Goal: Task Accomplishment & Management: Complete application form

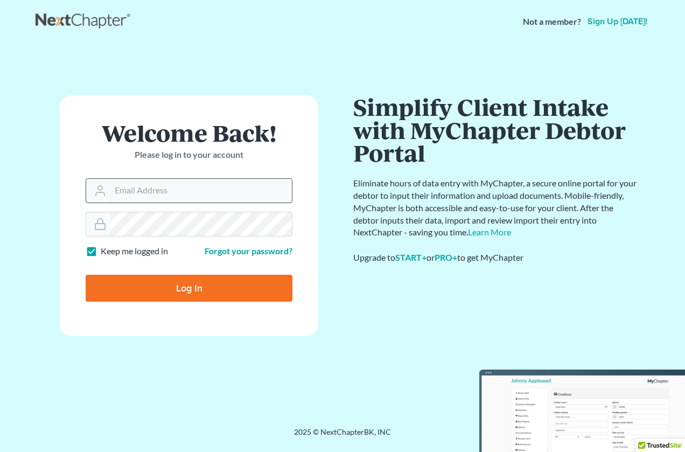
click at [136, 192] on input "Email Address" at bounding box center [201, 191] width 182 height 24
type input "[PERSON_NAME][EMAIL_ADDRESS][DOMAIN_NAME]"
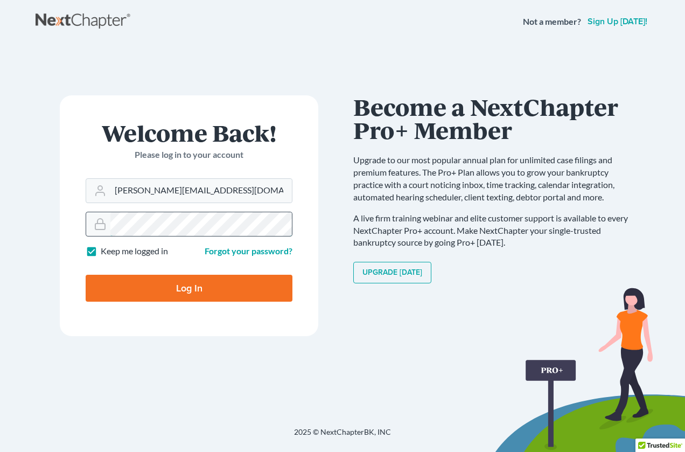
click at [86, 275] on input "Log In" at bounding box center [189, 288] width 207 height 27
type input "Thinking..."
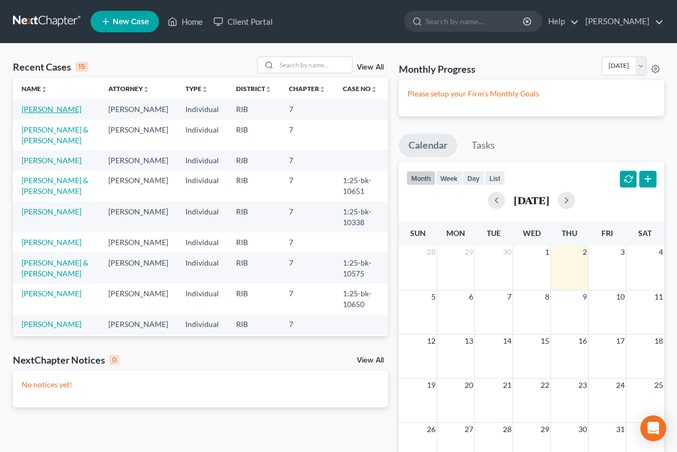
click at [47, 108] on link "[PERSON_NAME]" at bounding box center [52, 109] width 60 height 9
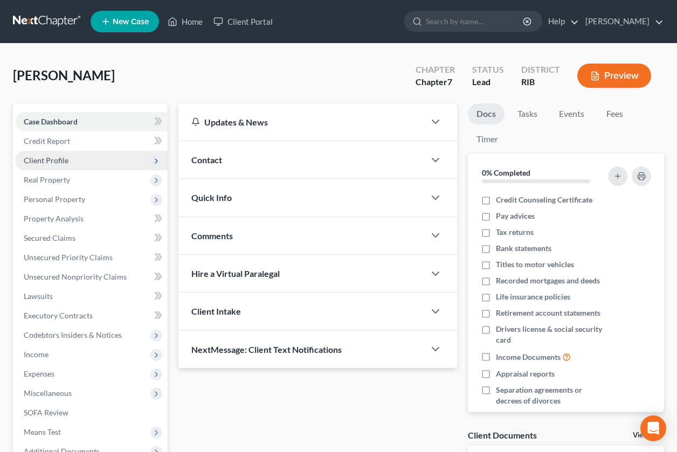
click at [47, 167] on span "Client Profile" at bounding box center [91, 160] width 152 height 19
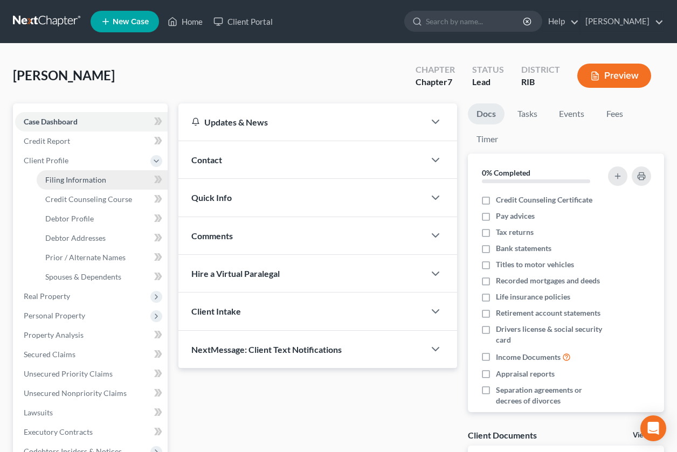
click at [73, 183] on span "Filing Information" at bounding box center [75, 179] width 61 height 9
select select "1"
select select "0"
select select "41"
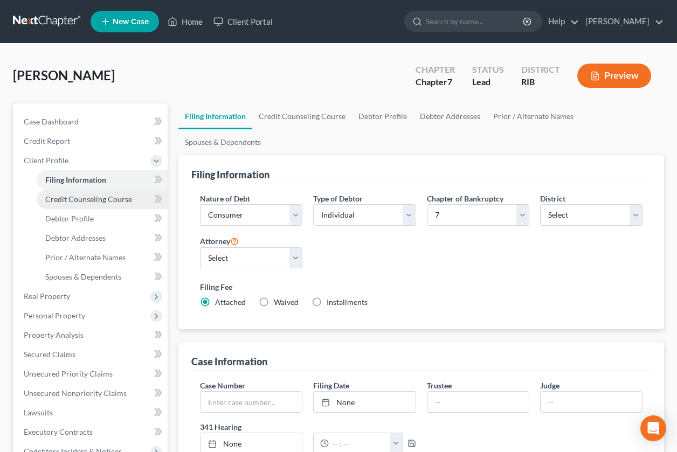
click at [90, 196] on span "Credit Counseling Course" at bounding box center [88, 198] width 87 height 9
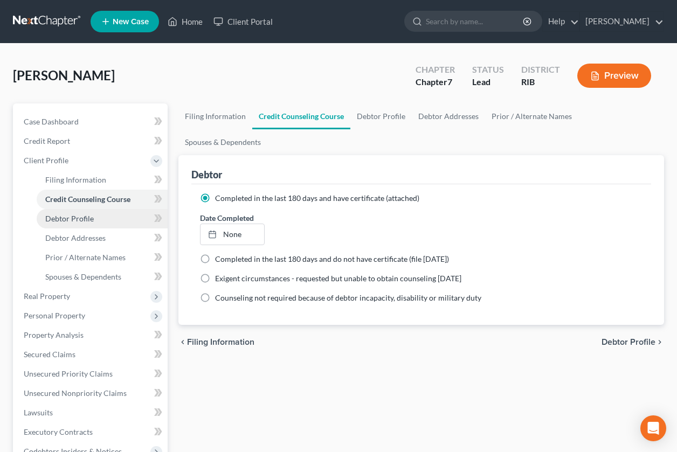
click at [81, 220] on span "Debtor Profile" at bounding box center [69, 218] width 48 height 9
select select "0"
select select "1"
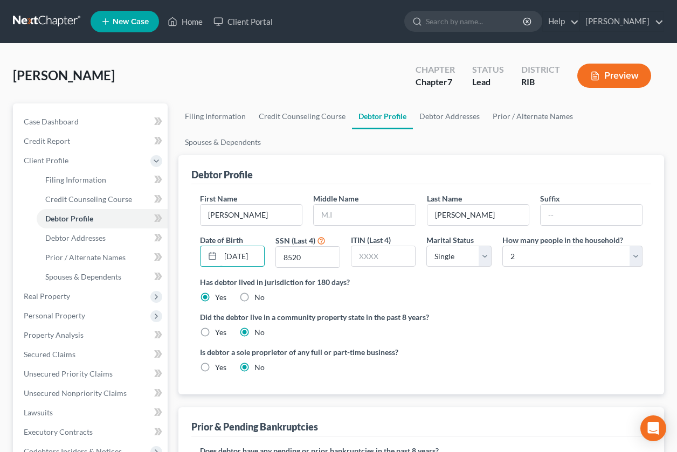
scroll to position [0, 8]
drag, startPoint x: 247, startPoint y: 235, endPoint x: 293, endPoint y: 244, distance: 46.7
click at [293, 244] on div "First Name [PERSON_NAME] Middle Name Last Name [PERSON_NAME] Date of Birth [DEM…" at bounding box center [420, 234] width 453 height 83
click at [93, 234] on span "Debtor Addresses" at bounding box center [75, 237] width 60 height 9
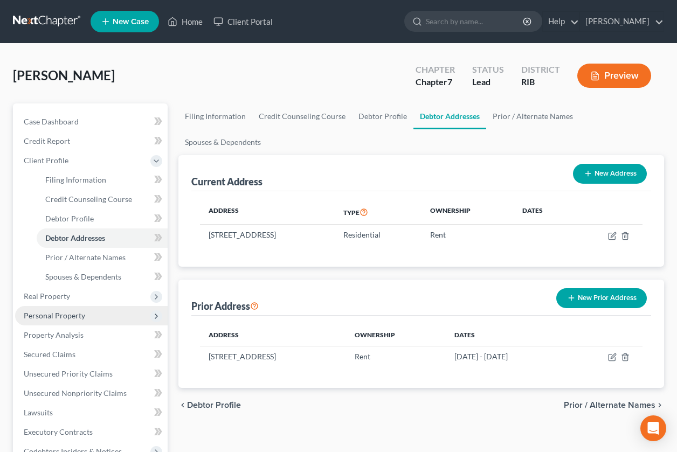
click at [86, 317] on span "Personal Property" at bounding box center [91, 315] width 152 height 19
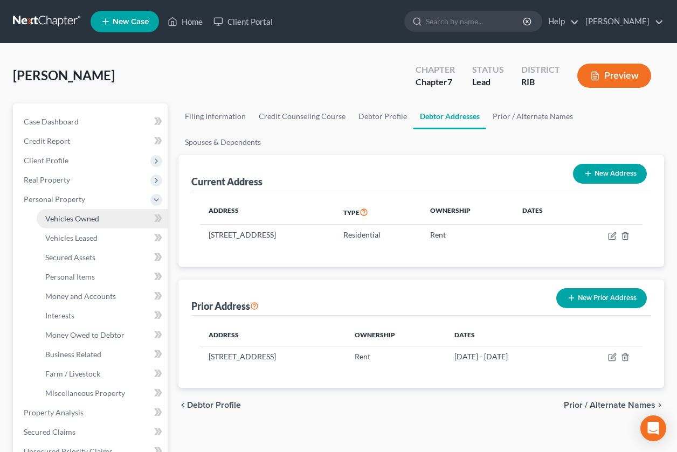
click at [87, 219] on span "Vehicles Owned" at bounding box center [72, 218] width 54 height 9
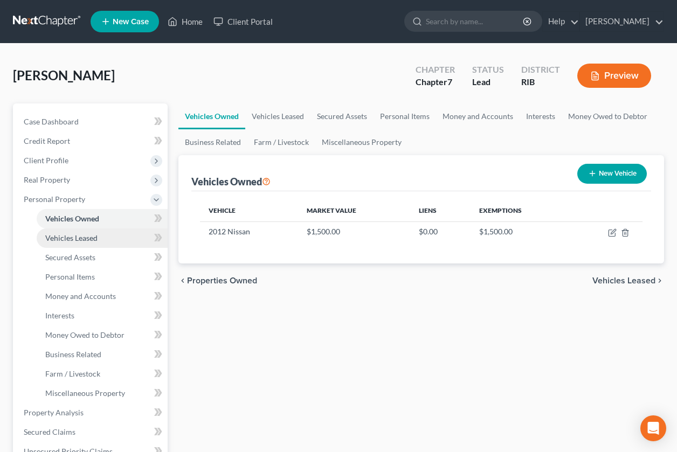
click at [88, 237] on span "Vehicles Leased" at bounding box center [71, 237] width 52 height 9
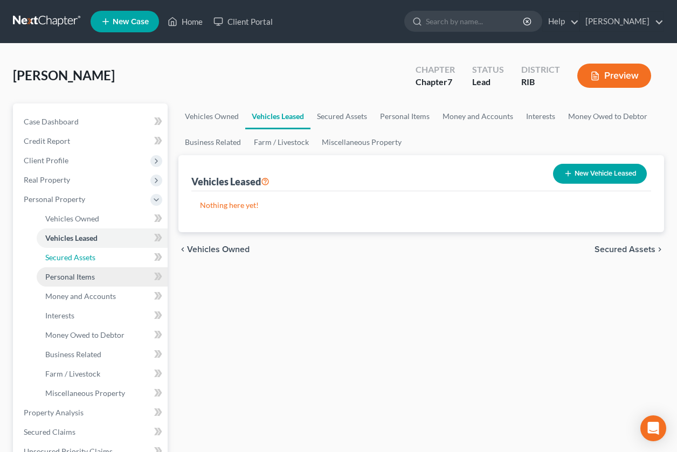
drag, startPoint x: 86, startPoint y: 259, endPoint x: 81, endPoint y: 279, distance: 20.6
click at [86, 259] on span "Secured Assets" at bounding box center [70, 257] width 50 height 9
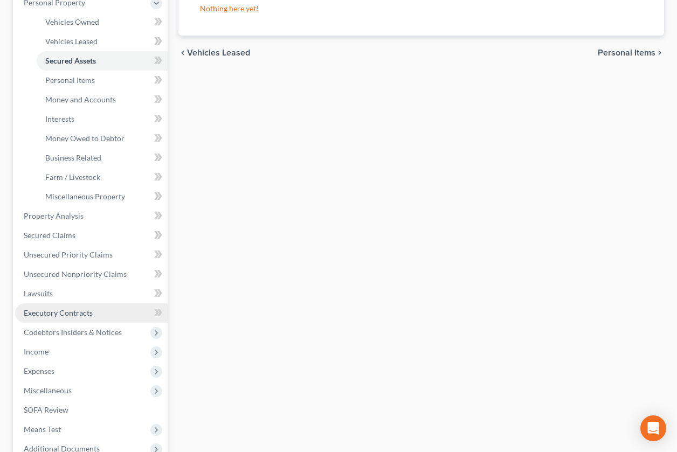
scroll to position [203, 0]
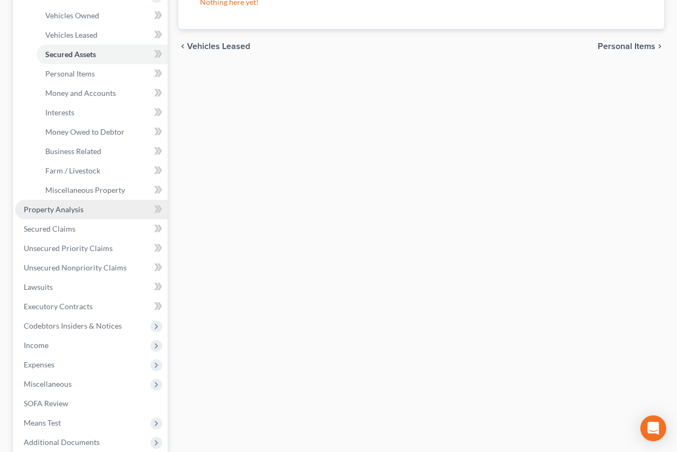
click at [76, 209] on span "Property Analysis" at bounding box center [54, 209] width 60 height 9
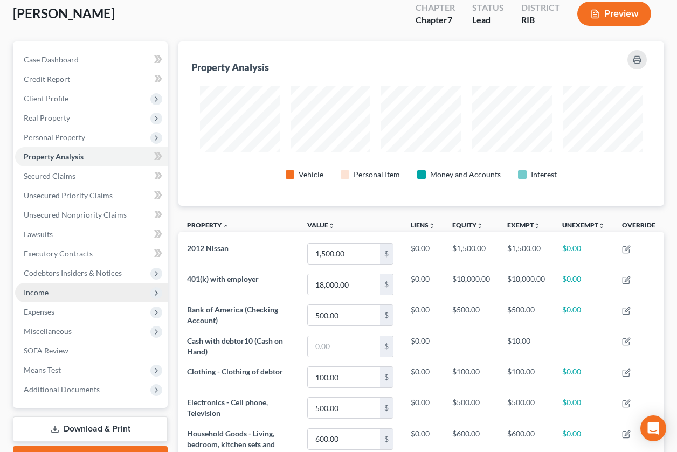
scroll to position [67, 0]
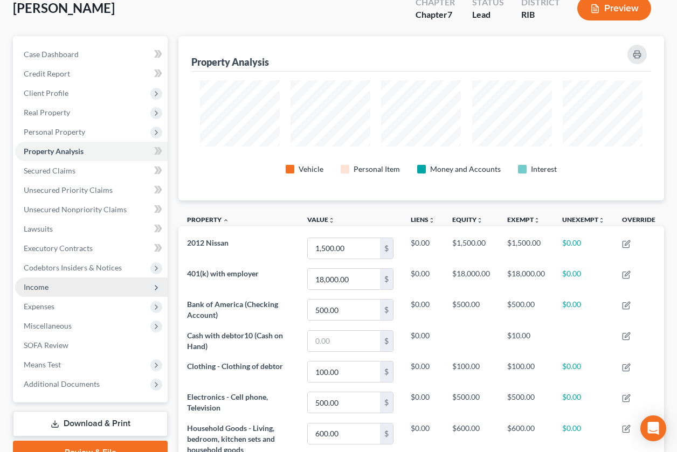
click at [80, 290] on span "Income" at bounding box center [91, 286] width 152 height 19
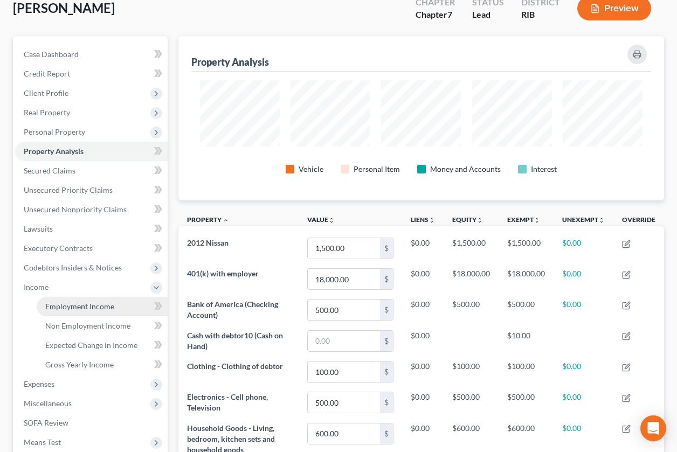
click at [85, 308] on span "Employment Income" at bounding box center [79, 306] width 69 height 9
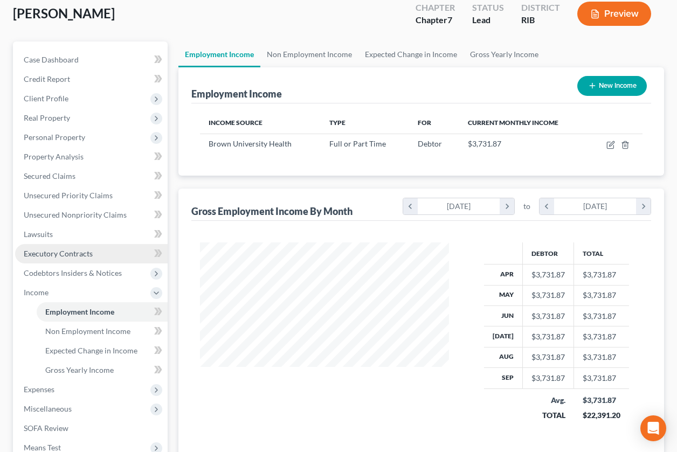
scroll to position [67, 0]
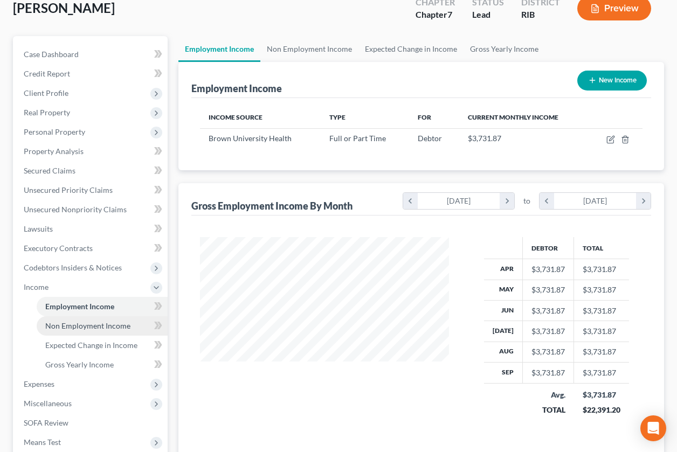
click at [85, 322] on span "Non Employment Income" at bounding box center [87, 325] width 85 height 9
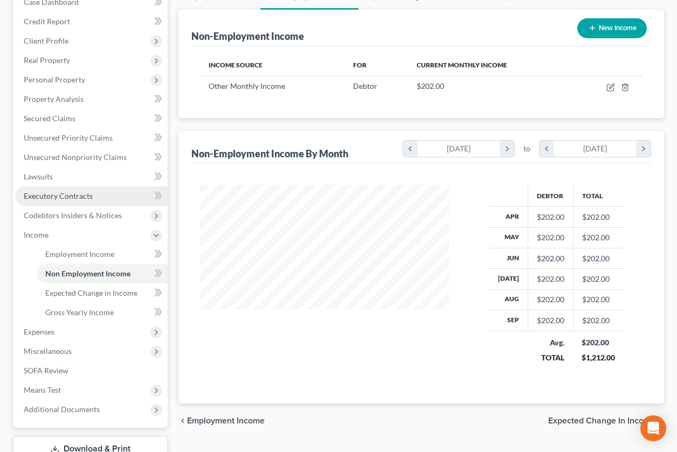
scroll to position [198, 0]
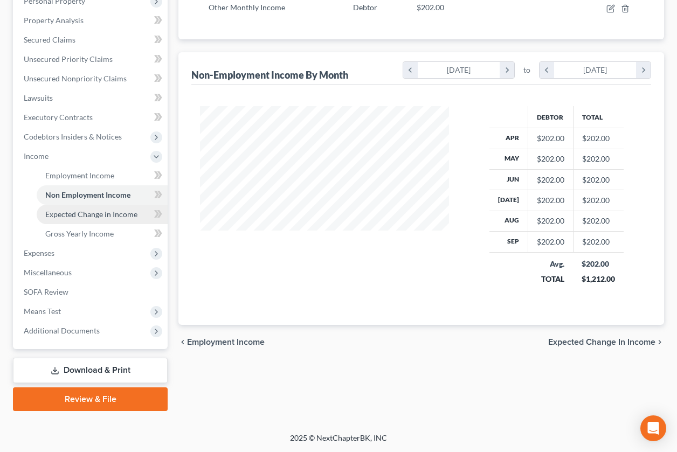
click at [94, 215] on span "Expected Change in Income" at bounding box center [91, 214] width 92 height 9
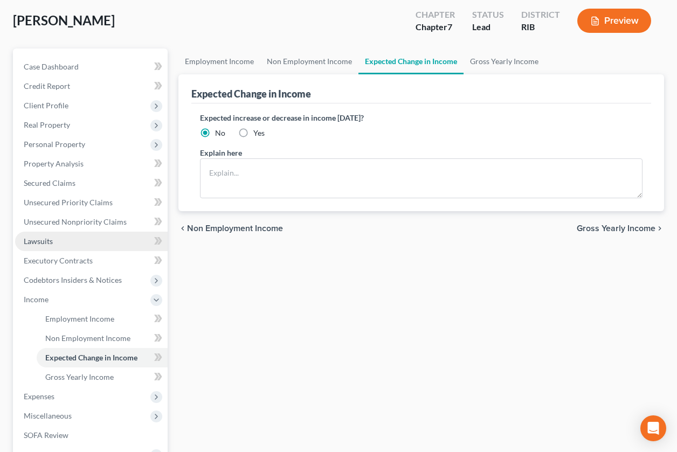
scroll to position [67, 0]
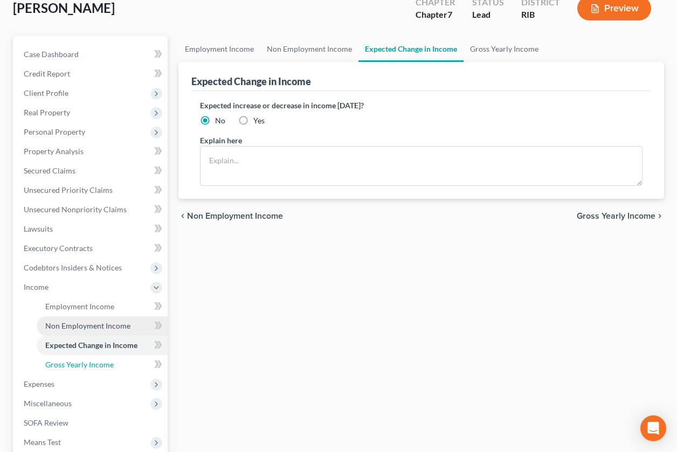
drag, startPoint x: 80, startPoint y: 360, endPoint x: 133, endPoint y: 319, distance: 66.8
click at [80, 360] on span "Gross Yearly Income" at bounding box center [79, 364] width 68 height 9
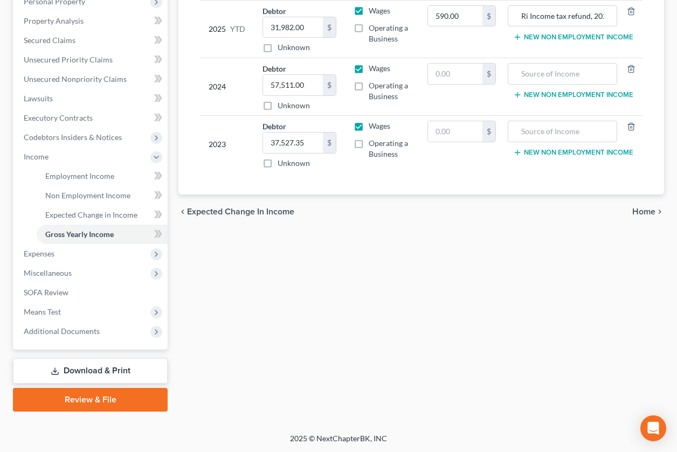
scroll to position [198, 0]
click at [91, 249] on span "Expenses" at bounding box center [91, 252] width 152 height 19
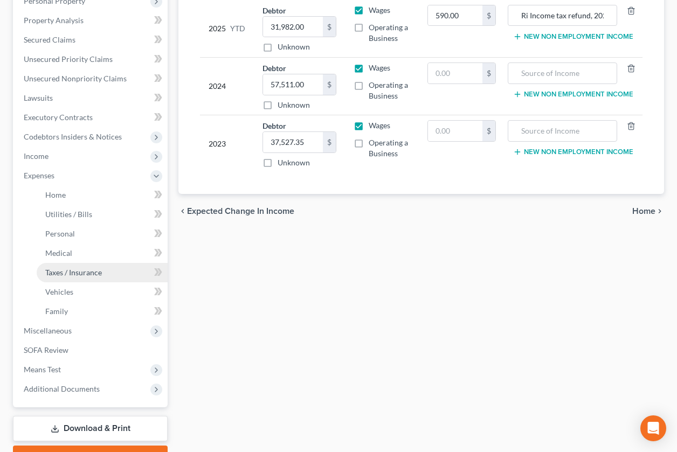
click at [50, 273] on span "Taxes / Insurance" at bounding box center [73, 272] width 57 height 9
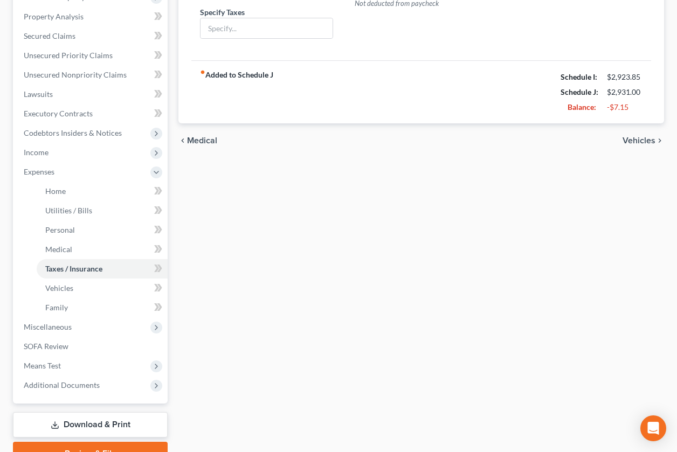
scroll to position [203, 0]
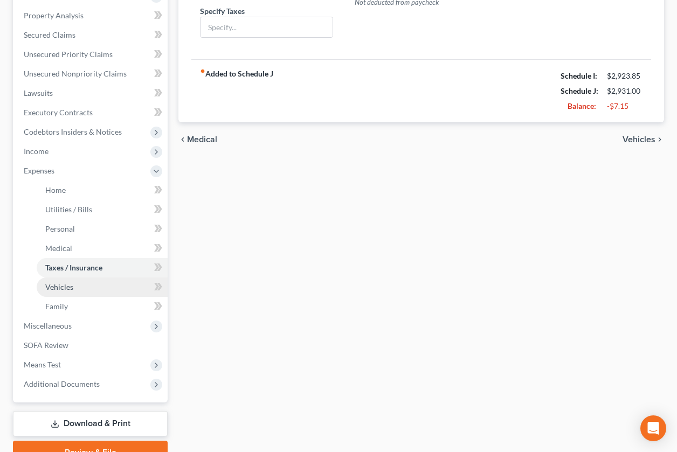
click at [58, 287] on span "Vehicles" at bounding box center [59, 286] width 28 height 9
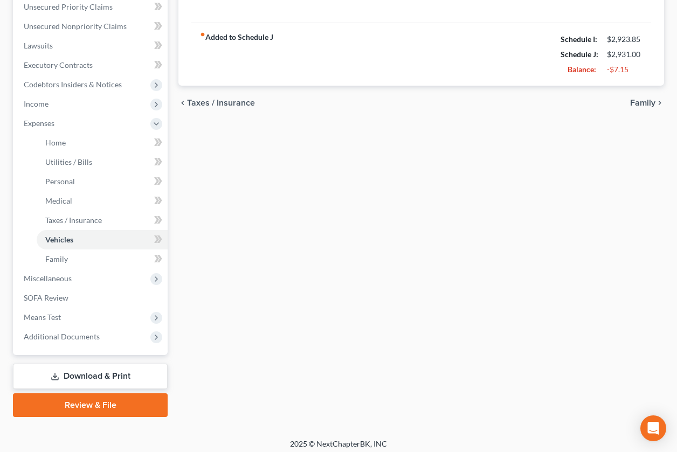
scroll to position [256, 0]
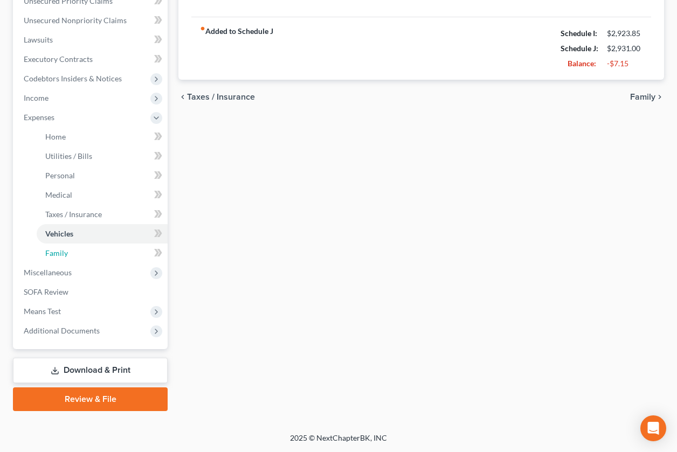
drag, startPoint x: 59, startPoint y: 254, endPoint x: 218, endPoint y: 231, distance: 160.6
click at [59, 254] on span "Family" at bounding box center [56, 252] width 23 height 9
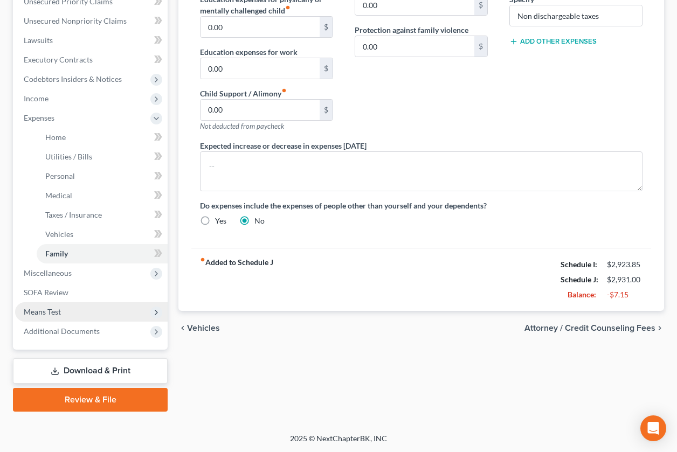
scroll to position [256, 0]
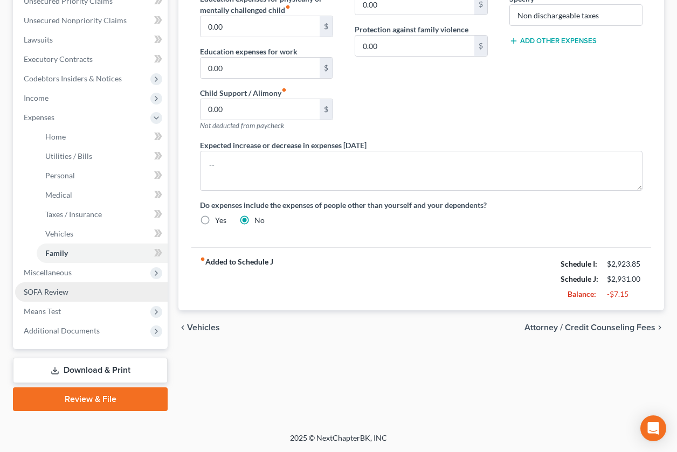
click at [100, 299] on link "SOFA Review" at bounding box center [91, 291] width 152 height 19
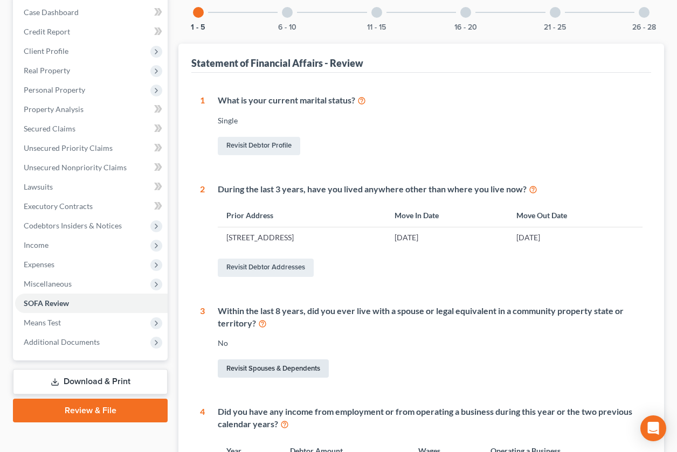
scroll to position [109, 0]
click at [288, 15] on div at bounding box center [287, 12] width 11 height 11
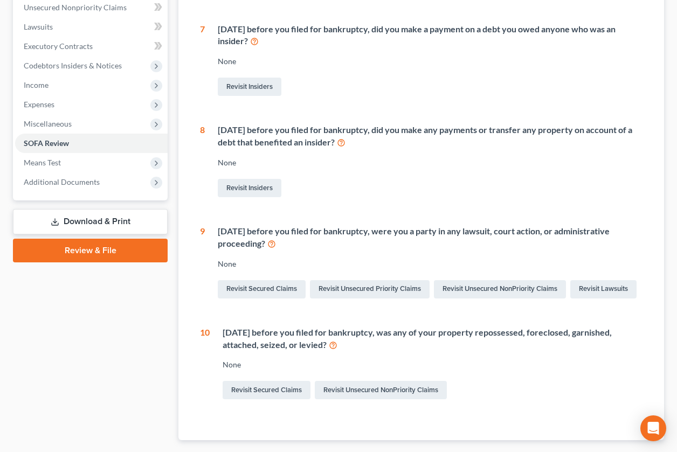
scroll to position [313, 0]
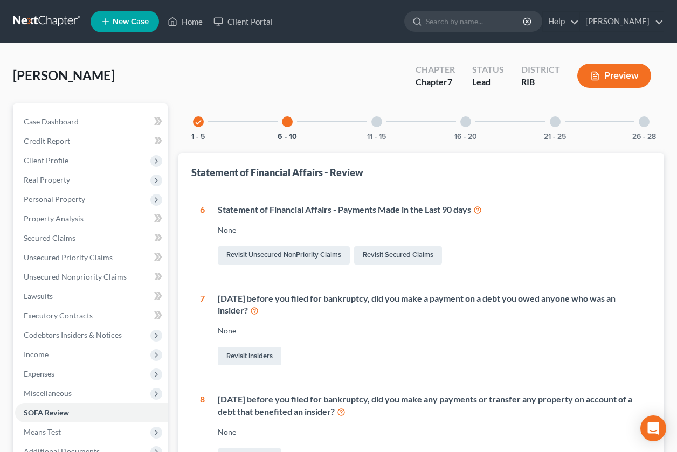
drag, startPoint x: 373, startPoint y: 121, endPoint x: 361, endPoint y: 128, distance: 13.5
click at [373, 121] on div at bounding box center [376, 121] width 11 height 11
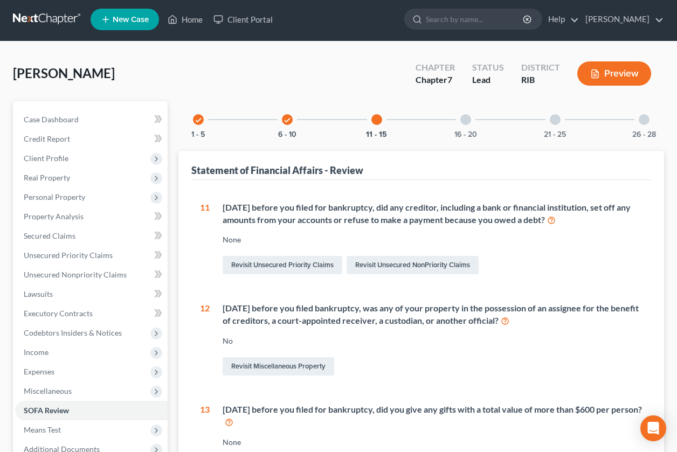
scroll to position [0, 0]
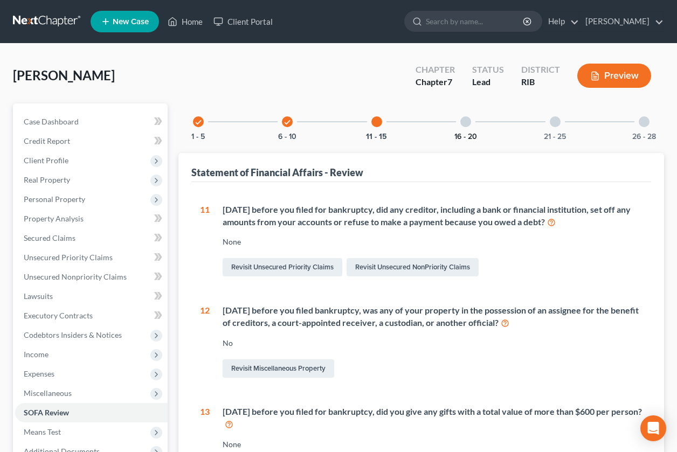
drag, startPoint x: 468, startPoint y: 126, endPoint x: 464, endPoint y: 133, distance: 8.4
click at [468, 126] on div at bounding box center [465, 121] width 11 height 11
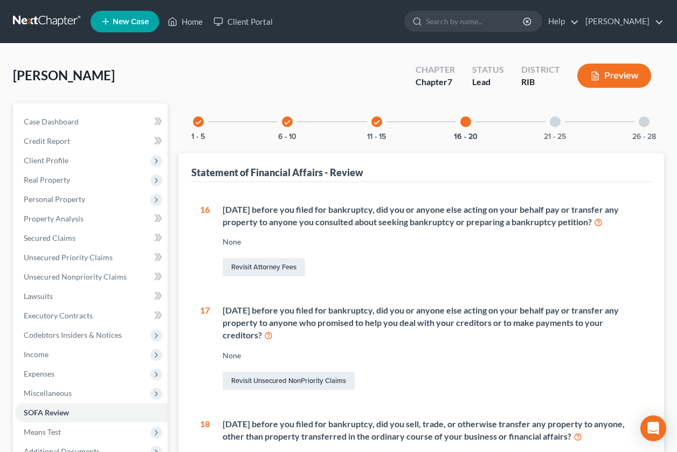
drag, startPoint x: 556, startPoint y: 124, endPoint x: 538, endPoint y: 139, distance: 23.7
click at [556, 124] on div at bounding box center [554, 121] width 11 height 11
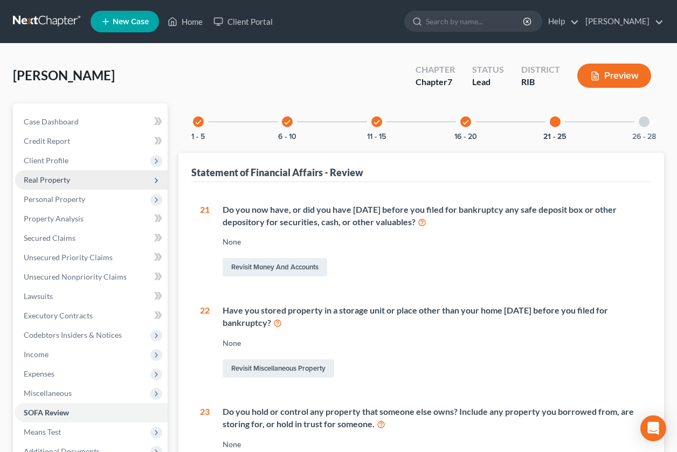
click at [60, 180] on span "Real Property" at bounding box center [47, 179] width 46 height 9
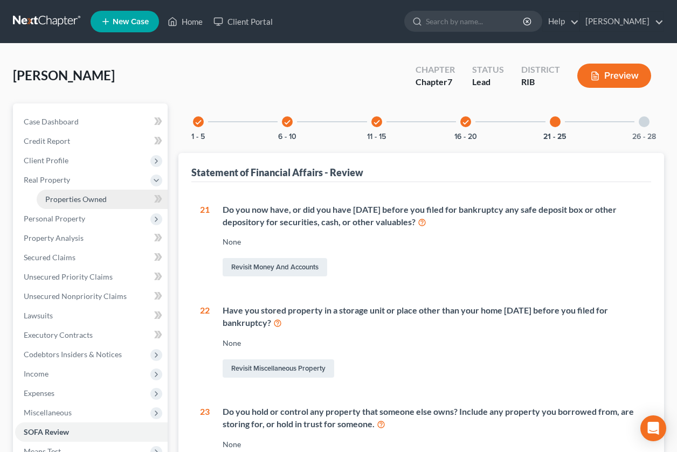
click at [72, 198] on span "Properties Owned" at bounding box center [75, 198] width 61 height 9
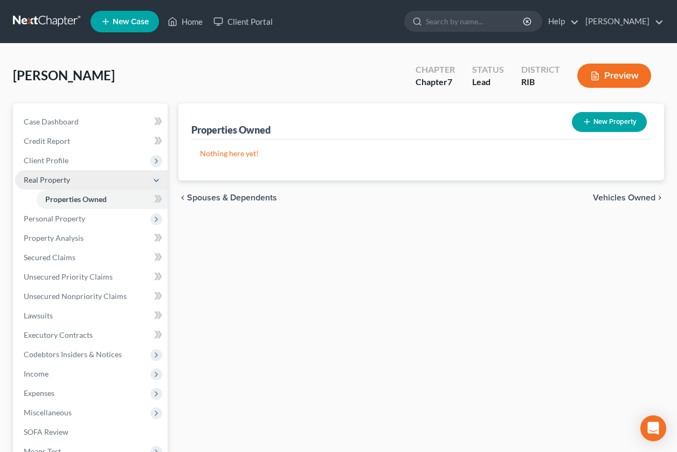
click at [70, 183] on span "Real Property" at bounding box center [91, 179] width 152 height 19
